Goal: Information Seeking & Learning: Learn about a topic

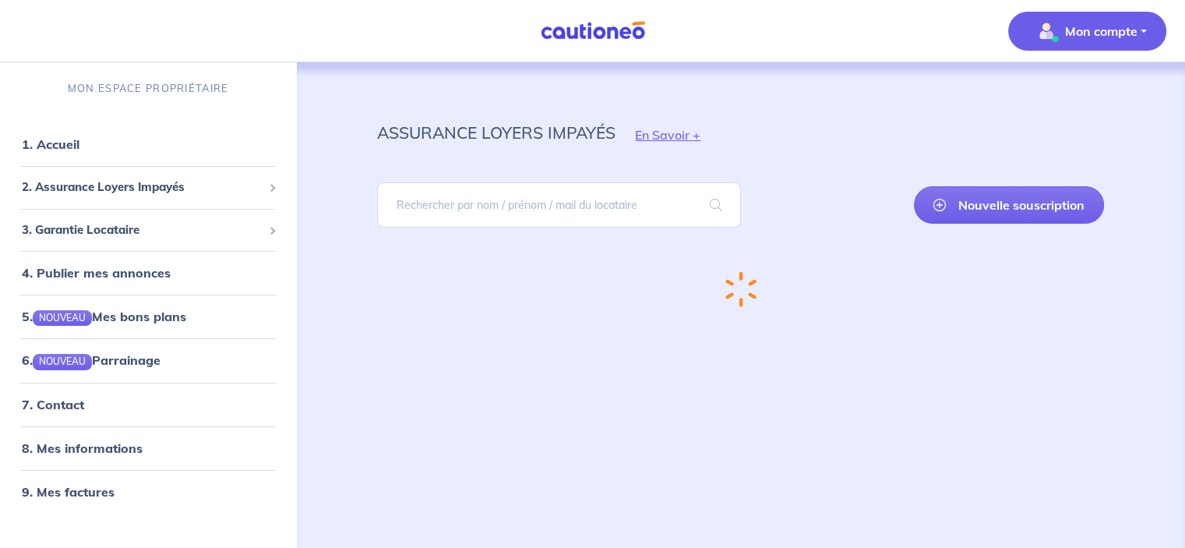
click at [1113, 34] on p "Mon compte" at bounding box center [1101, 31] width 72 height 19
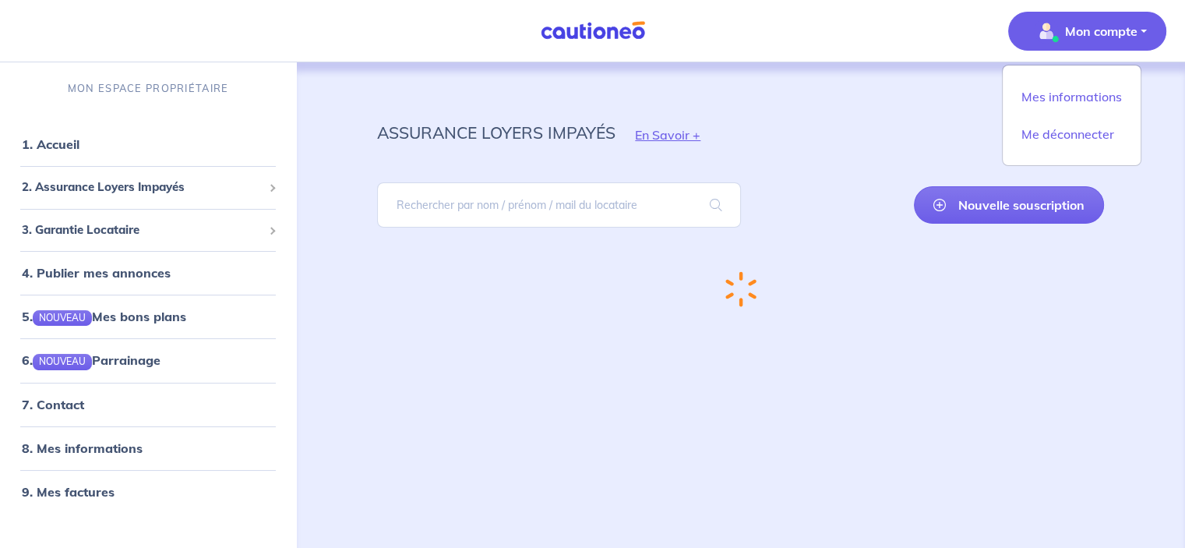
click at [912, 115] on div "assurance loyers impayés En Savoir +" at bounding box center [741, 135] width 802 height 70
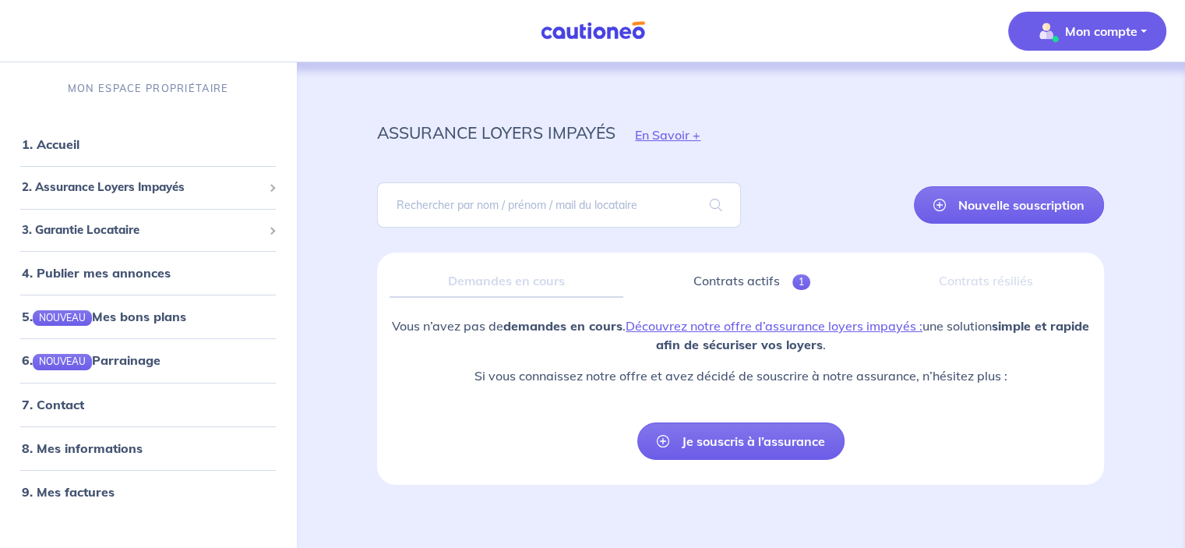
click at [1117, 22] on p "Mon compte" at bounding box center [1101, 31] width 72 height 19
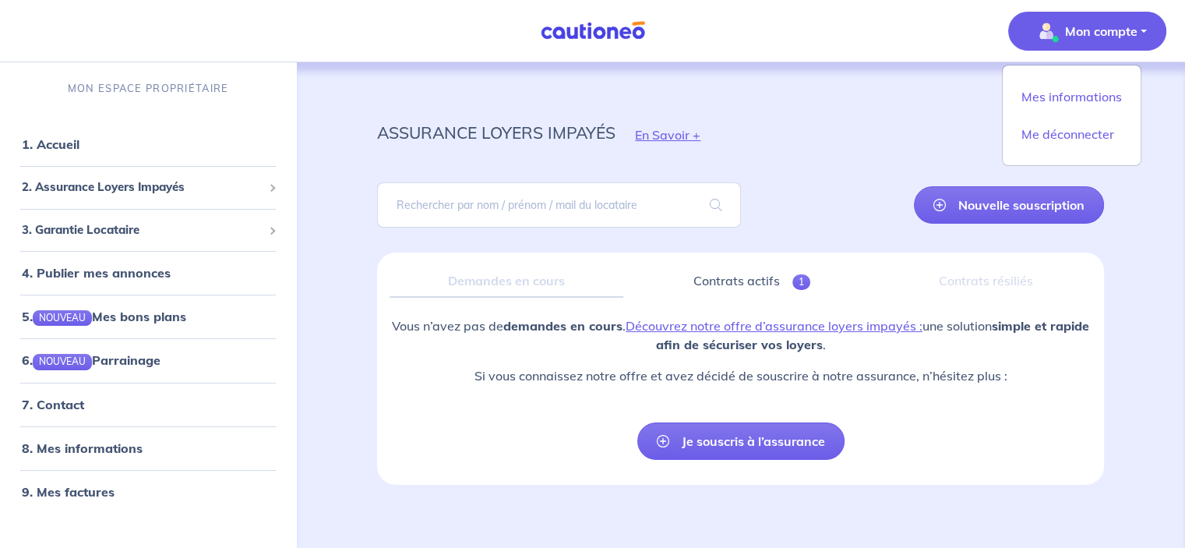
click at [932, 139] on div "assurance loyers impayés En Savoir +" at bounding box center [741, 135] width 802 height 70
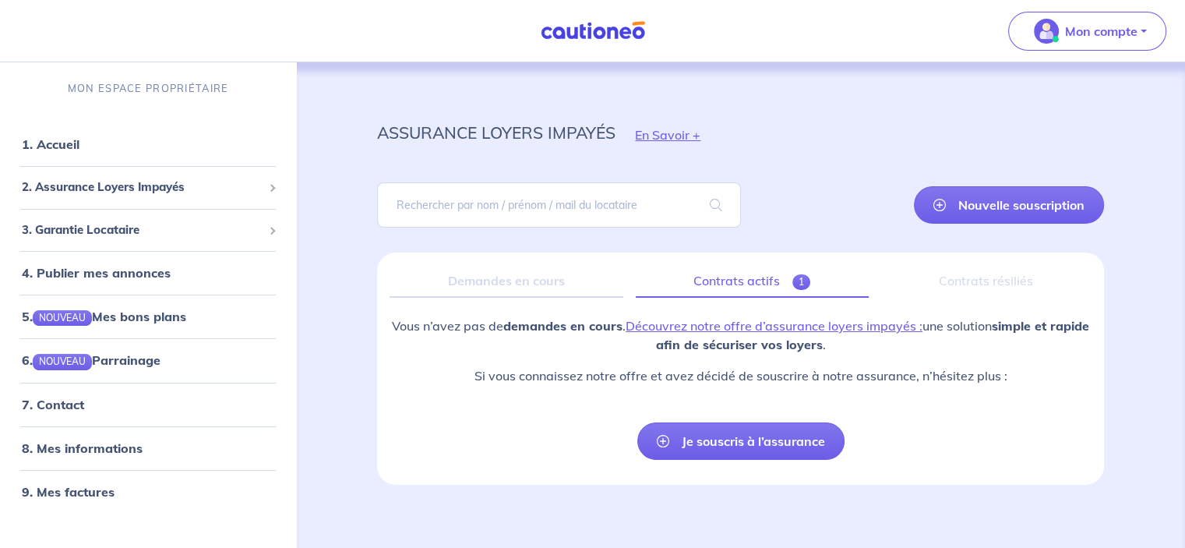
click at [789, 282] on link "Contrats actifs 1" at bounding box center [752, 281] width 233 height 33
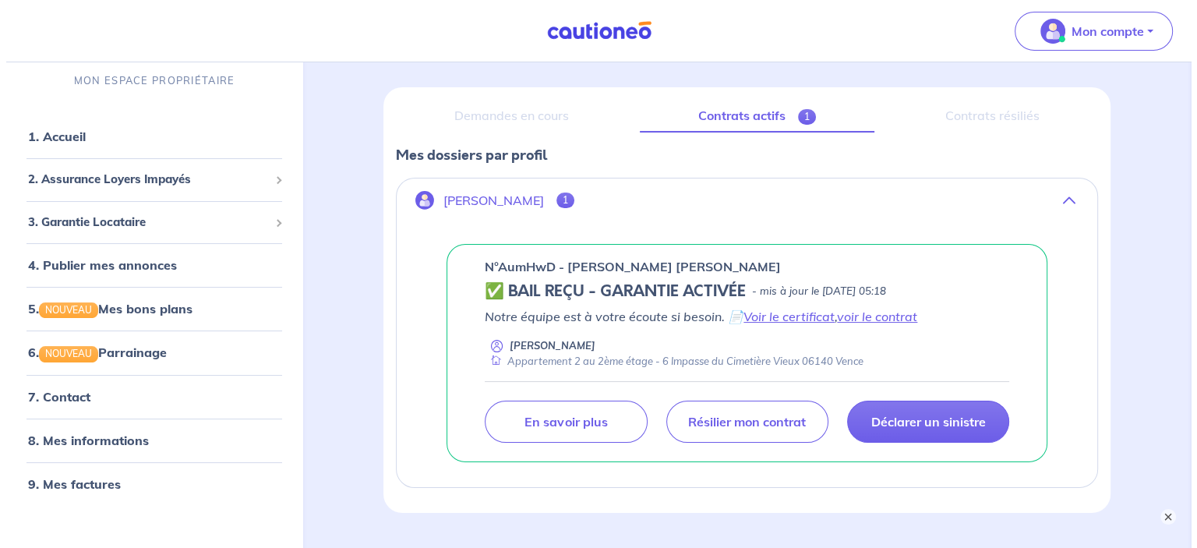
scroll to position [234, 0]
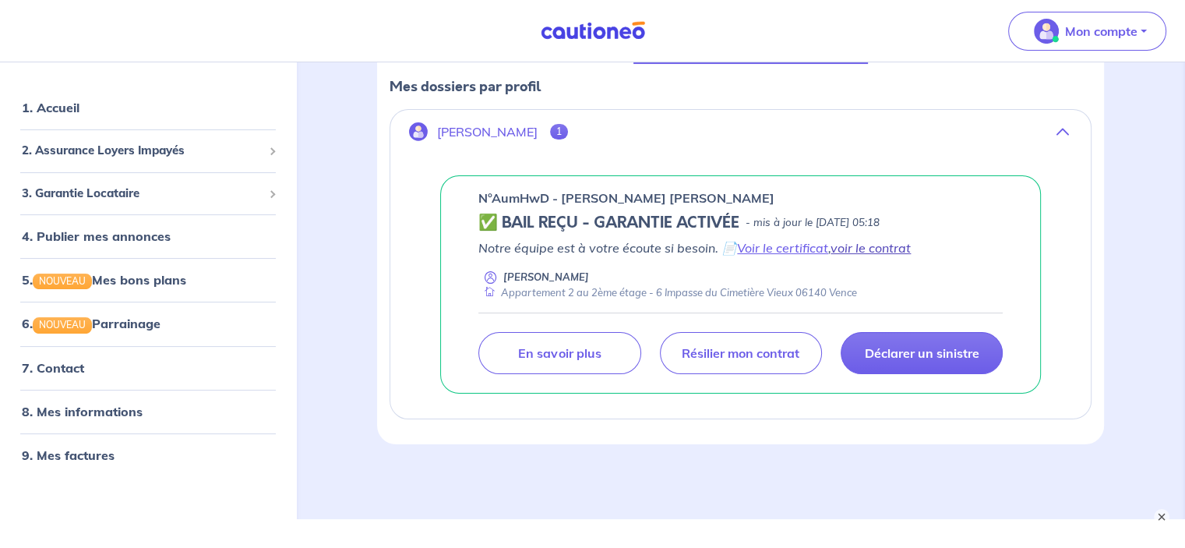
click at [883, 250] on link "voir le contrat" at bounding box center [871, 248] width 80 height 16
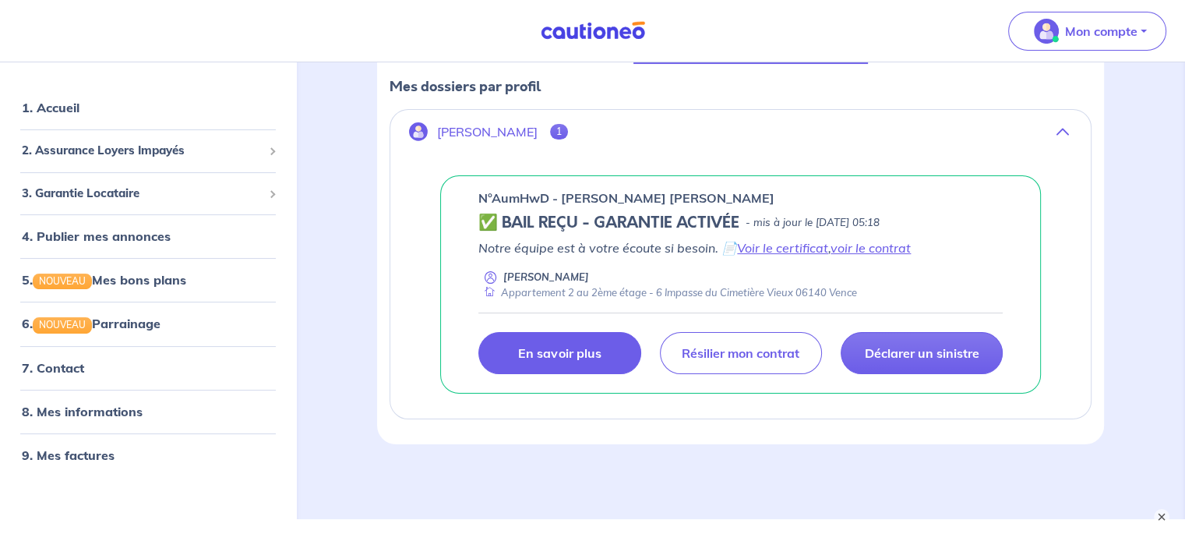
click at [534, 348] on p "En savoir plus" at bounding box center [559, 353] width 83 height 16
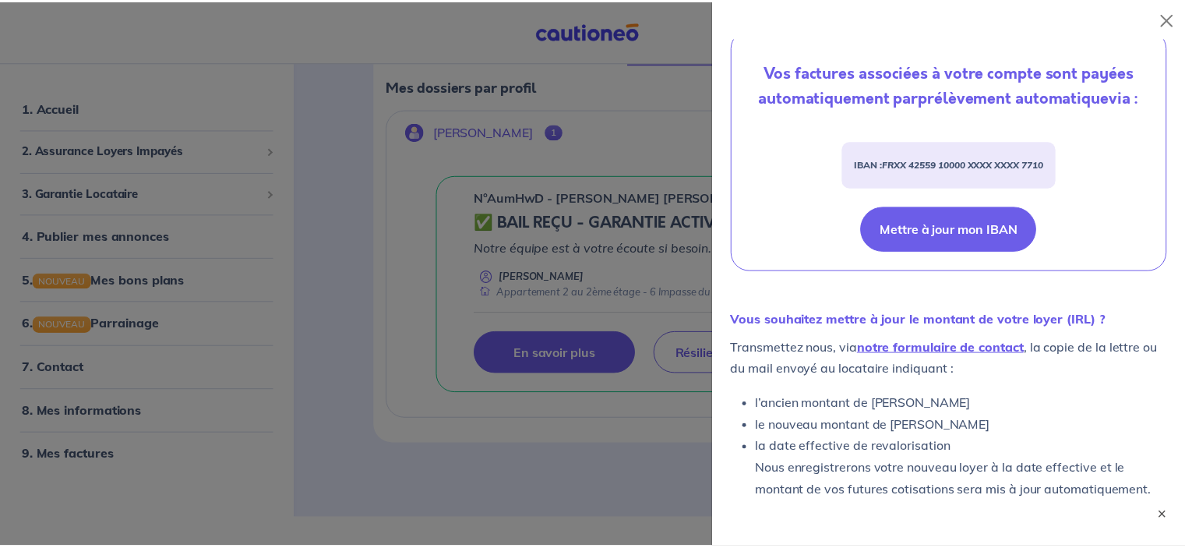
scroll to position [744, 0]
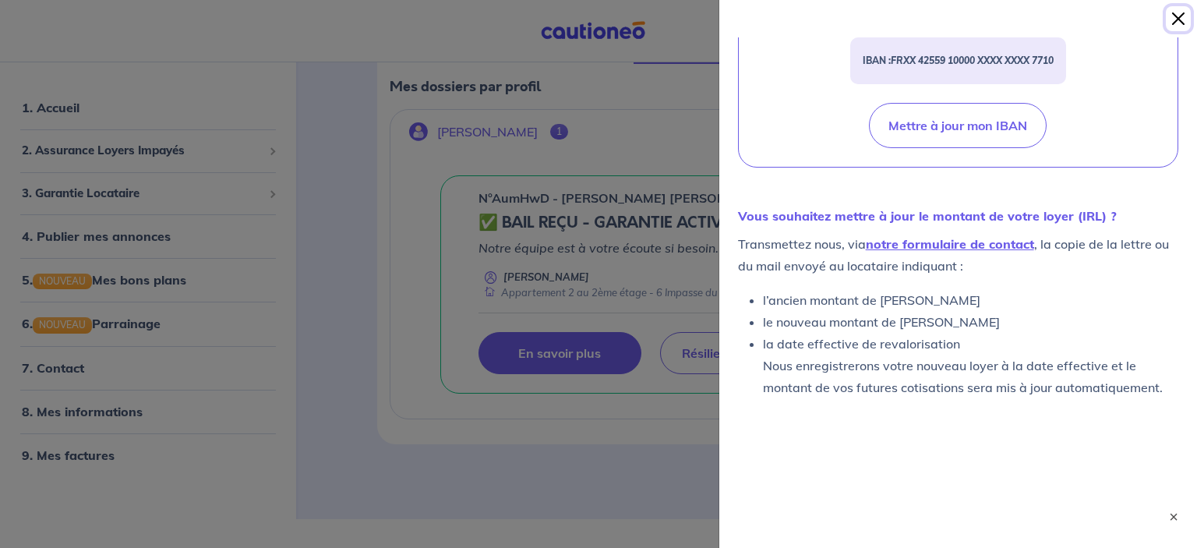
click at [1170, 21] on button "Close" at bounding box center [1178, 18] width 25 height 25
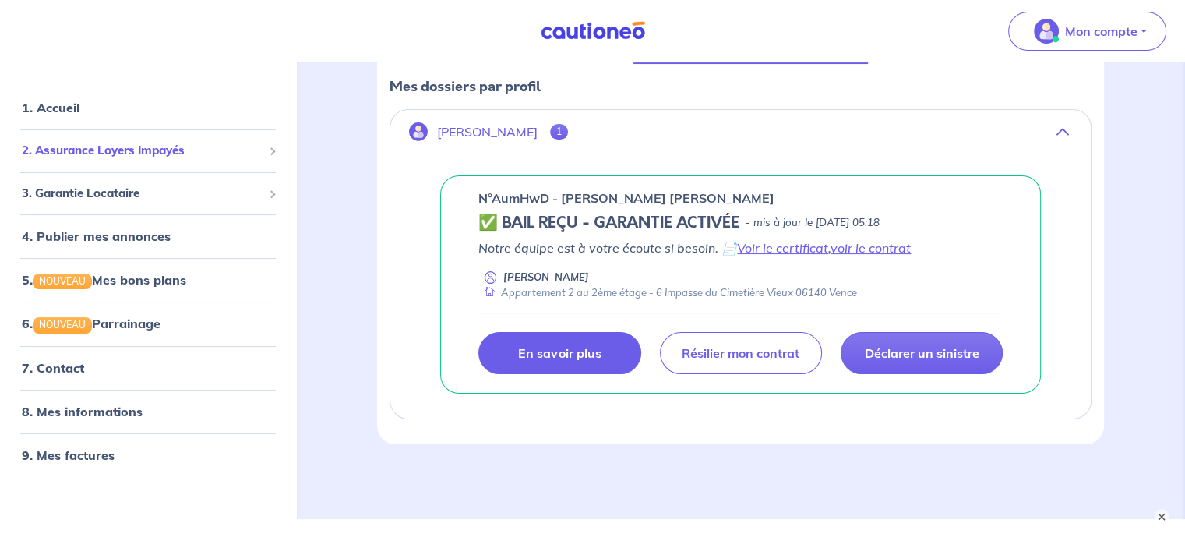
click at [136, 146] on span "2. Assurance Loyers Impayés" at bounding box center [142, 152] width 241 height 18
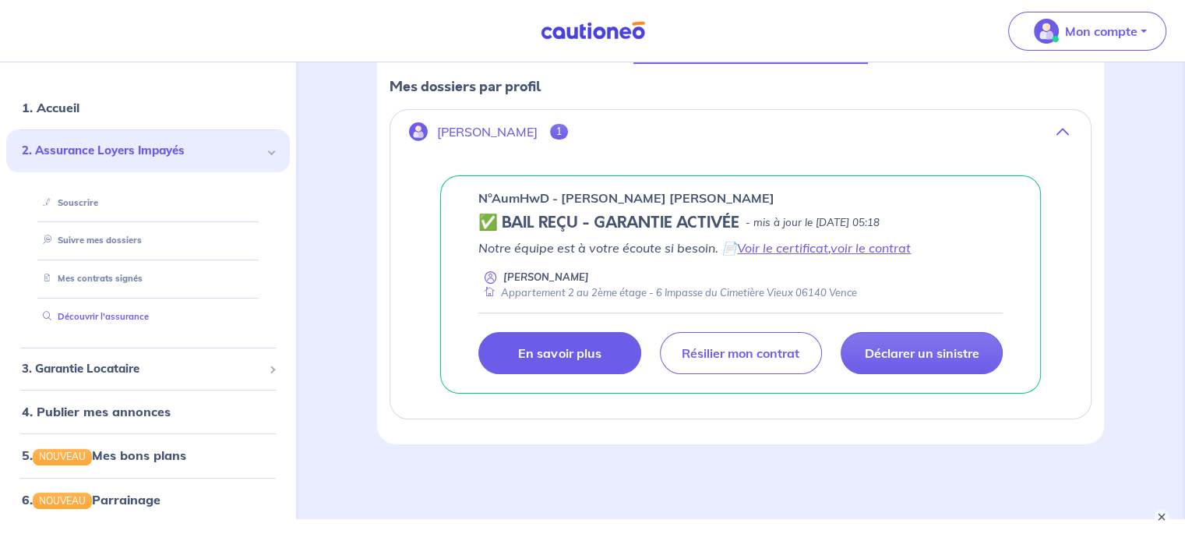
click at [121, 315] on link "Découvrir l'assurance" at bounding box center [93, 316] width 112 height 11
